Goal: Use online tool/utility: Utilize a website feature to perform a specific function

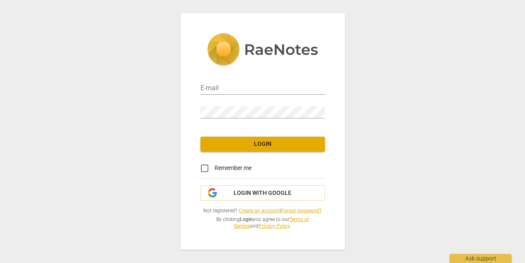
type input "[EMAIL_ADDRESS][DOMAIN_NAME]"
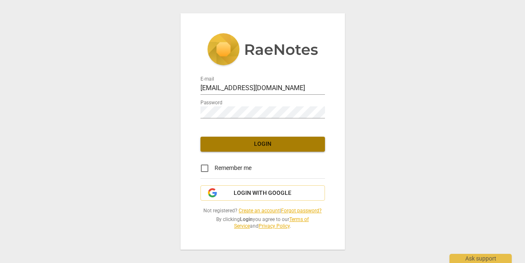
click at [279, 141] on span "Login" at bounding box center [262, 144] width 111 height 8
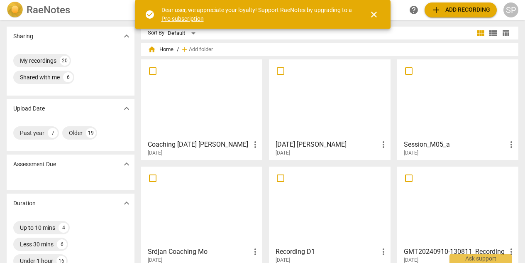
click at [442, 95] on div at bounding box center [457, 98] width 115 height 73
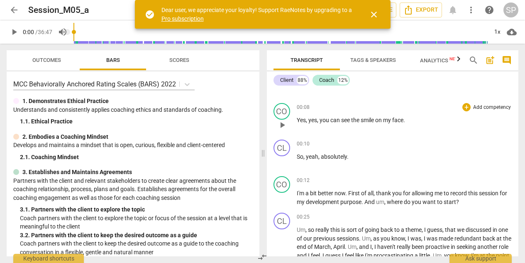
scroll to position [66, 0]
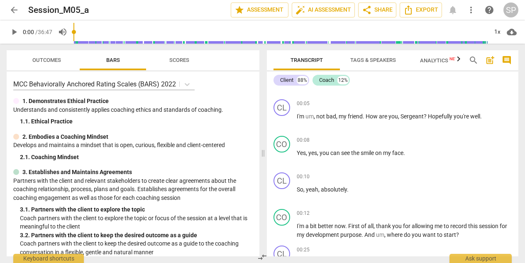
click at [10, 32] on span "play_arrow" at bounding box center [14, 32] width 10 height 10
click at [12, 32] on span "pause" at bounding box center [14, 32] width 10 height 10
type input "8"
click at [422, 14] on span "Export" at bounding box center [420, 10] width 35 height 10
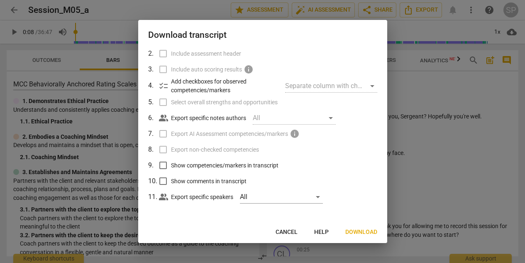
scroll to position [0, 0]
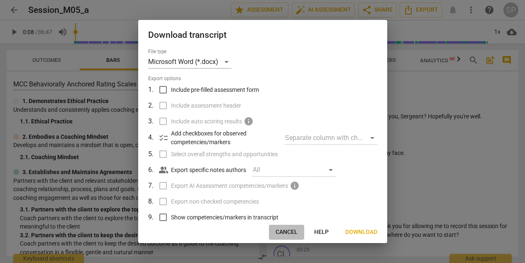
click at [283, 231] on span "Cancel" at bounding box center [287, 232] width 22 height 8
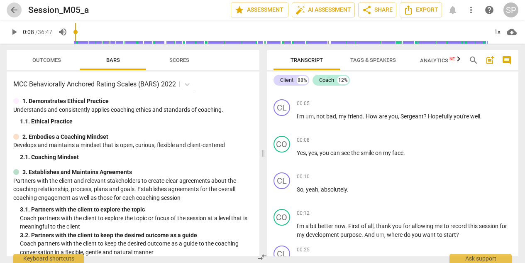
click at [9, 8] on span "arrow_back" at bounding box center [14, 10] width 10 height 10
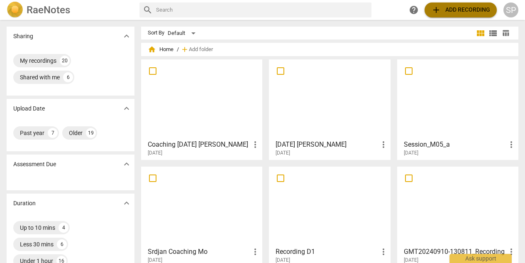
click at [463, 5] on span "add Add recording" at bounding box center [460, 10] width 59 height 10
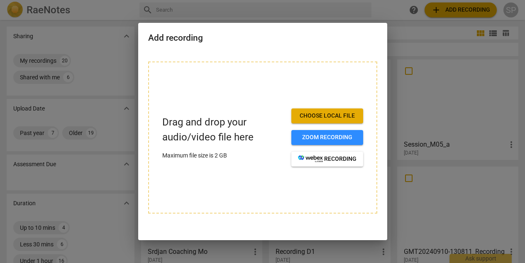
click at [330, 115] on span "Choose local file" at bounding box center [327, 116] width 59 height 8
click at [171, 42] on h2 "Add recording" at bounding box center [262, 38] width 229 height 10
